Goal: Transaction & Acquisition: Purchase product/service

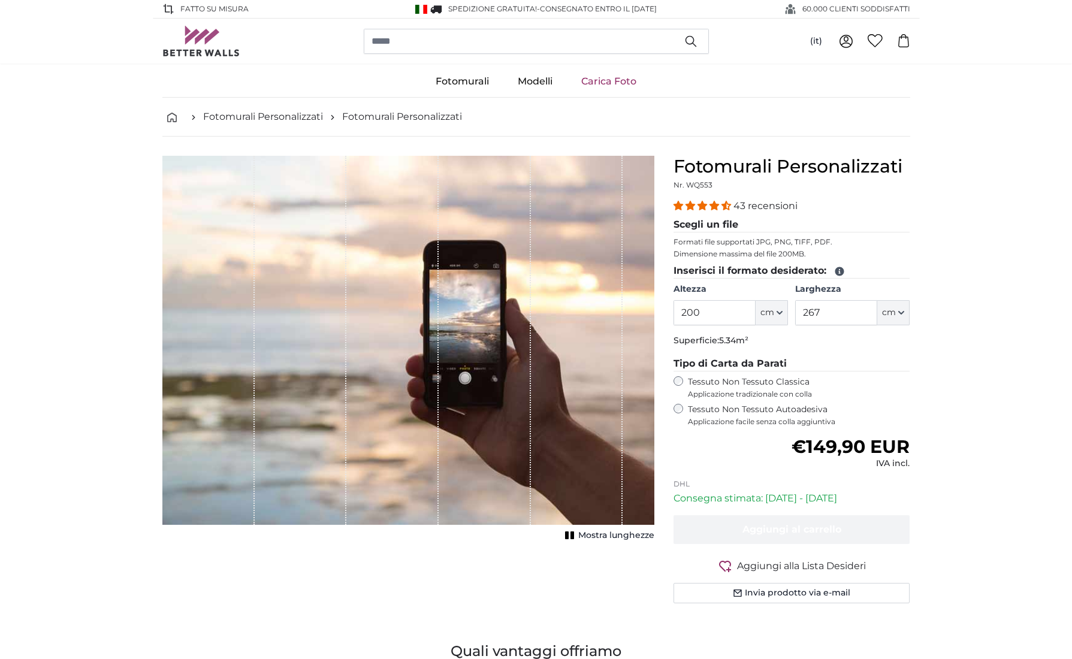
drag, startPoint x: 716, startPoint y: 316, endPoint x: 685, endPoint y: 314, distance: 30.6
click at [685, 314] on input "200" at bounding box center [715, 312] width 82 height 25
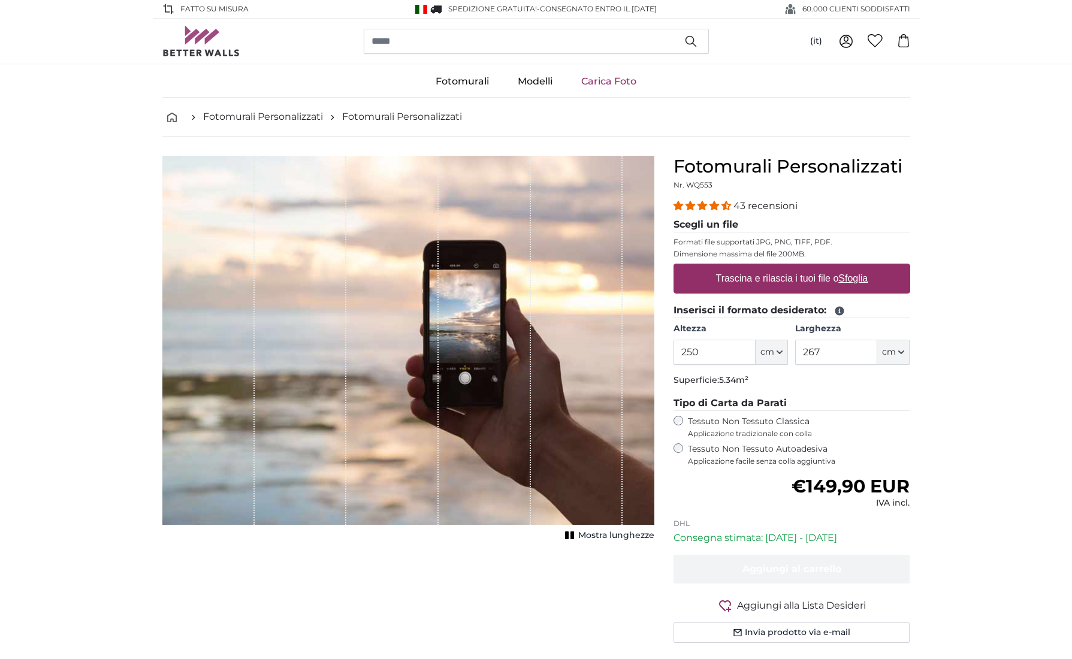
type input "250"
type input "397"
click at [888, 402] on legend "Tipo di Carta da Parati" at bounding box center [792, 403] width 237 height 15
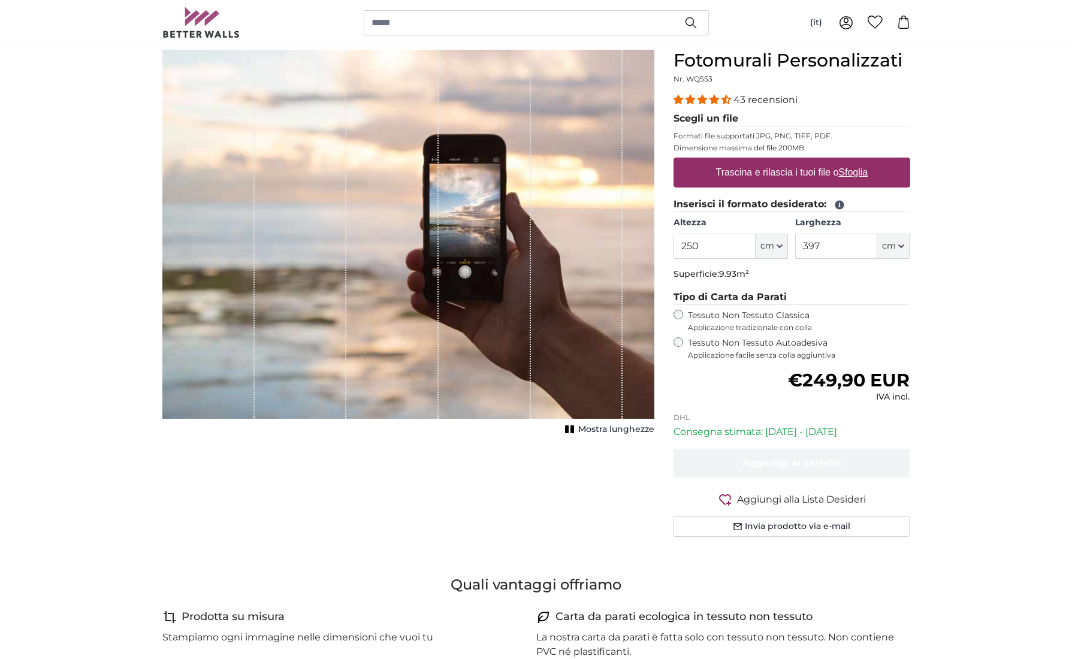
scroll to position [86, 0]
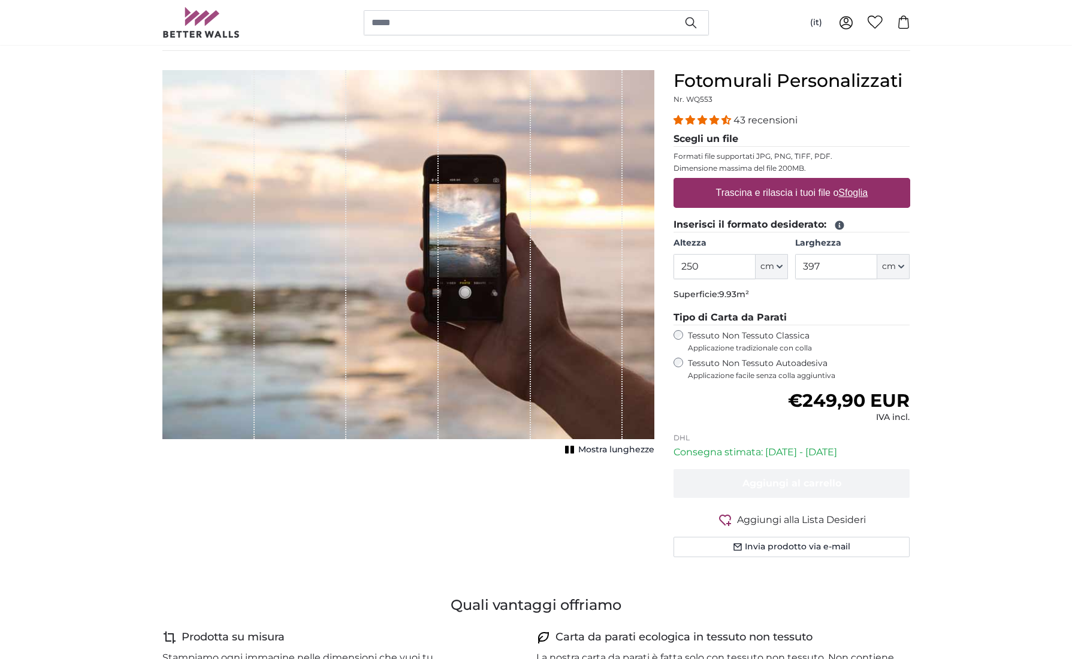
click at [743, 191] on label "Trascina e rilascia i tuoi file o Sfoglia" at bounding box center [792, 193] width 162 height 24
click at [743, 182] on input "Trascina e rilascia i tuoi file o Sfoglia" at bounding box center [792, 180] width 237 height 4
type input "**********"
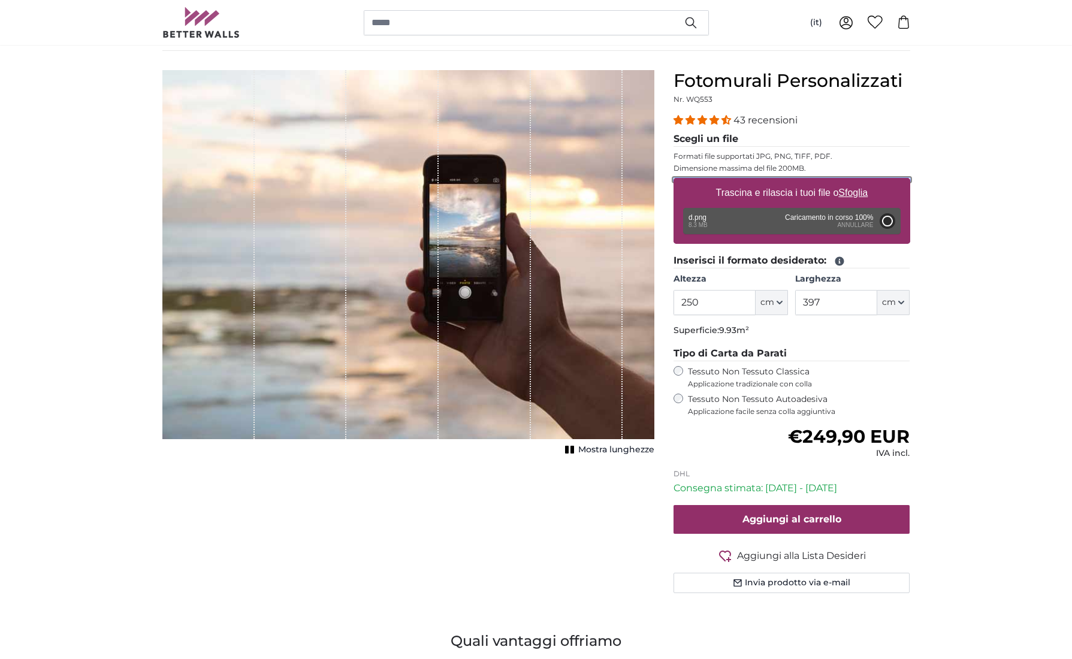
type input "200"
type input "318"
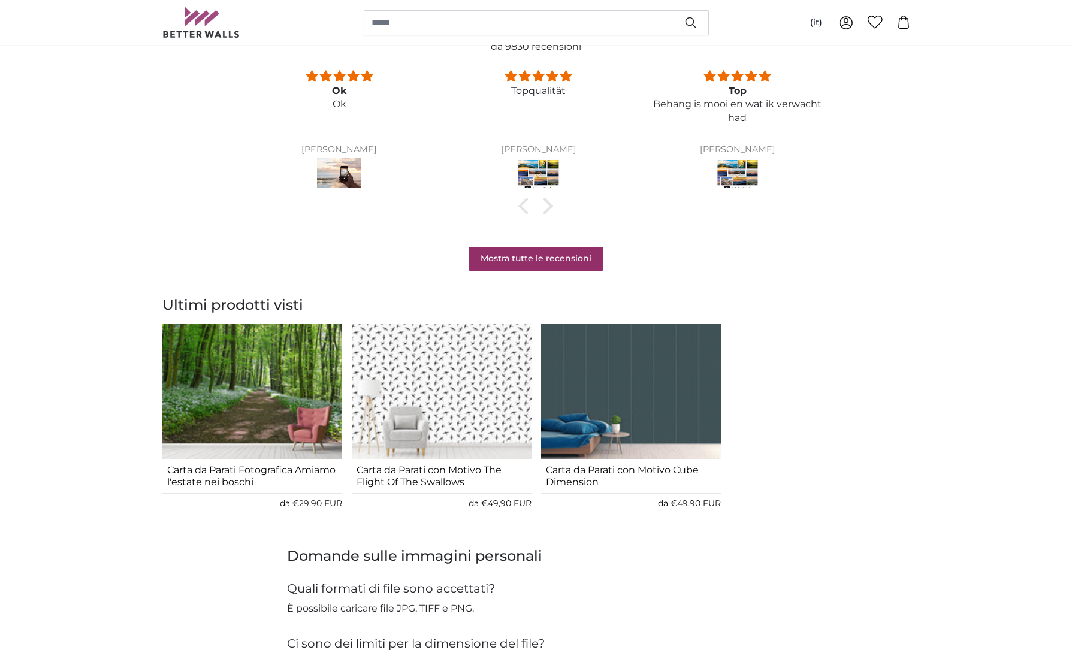
scroll to position [1007, 0]
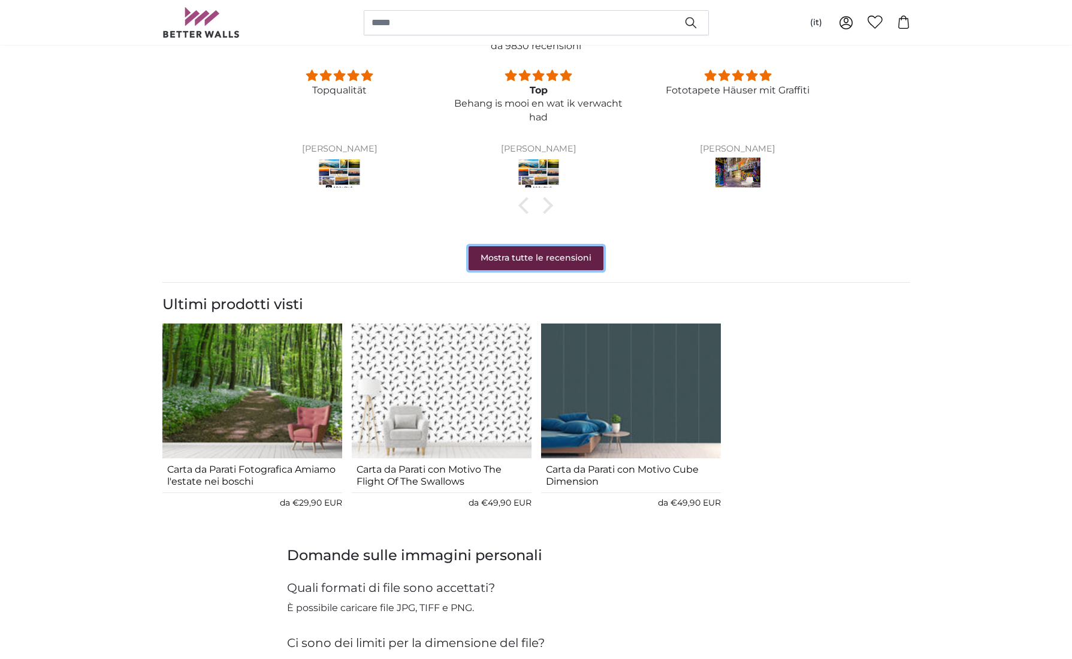
click at [539, 262] on link "Mostra tutte le recensioni" at bounding box center [536, 258] width 135 height 24
